Goal: Register for event/course

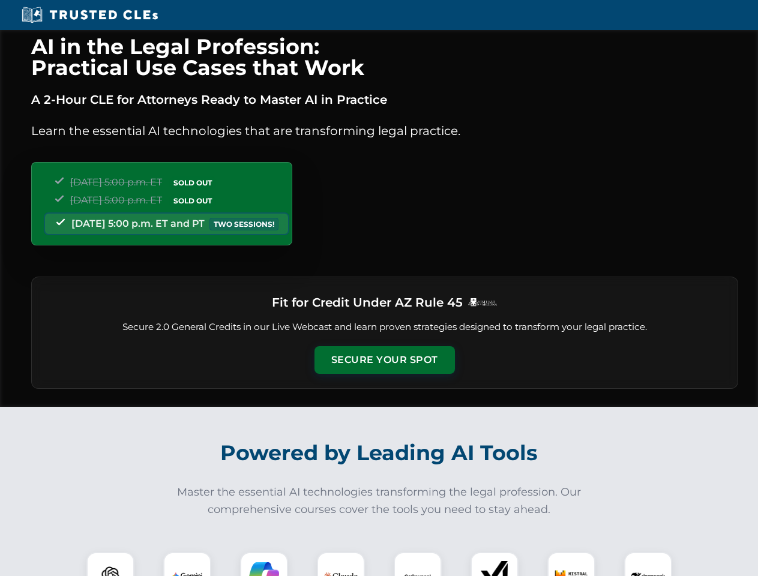
click at [384, 360] on button "Secure Your Spot" at bounding box center [384, 360] width 140 height 28
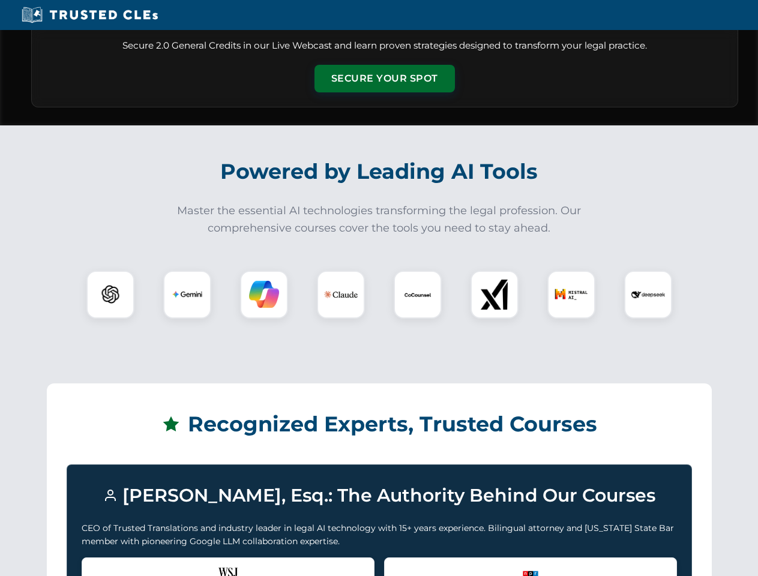
click at [187, 564] on div "Recognized by the WSJ [PERSON_NAME] was featured for his expertise in AI legal …" at bounding box center [228, 582] width 293 height 48
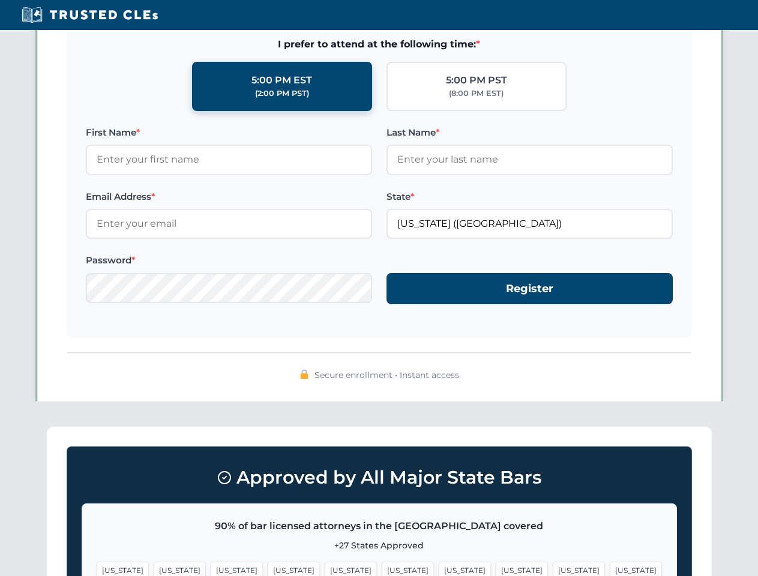
click at [439, 564] on span "[US_STATE]" at bounding box center [465, 570] width 52 height 17
click at [553, 564] on span "[US_STATE]" at bounding box center [579, 570] width 52 height 17
